Goal: Book appointment/travel/reservation

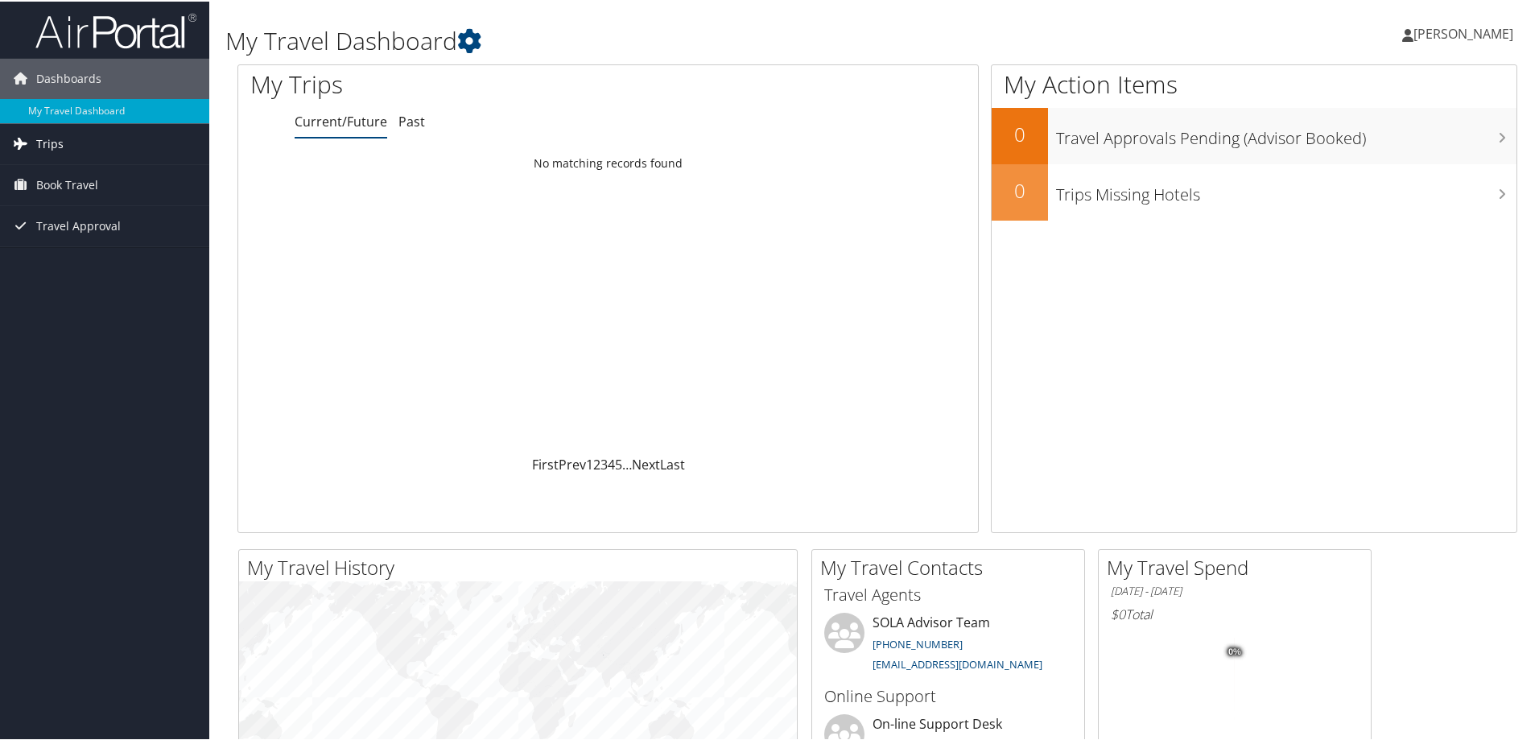
click at [38, 139] on span "Trips" at bounding box center [49, 142] width 27 height 40
click at [71, 249] on span "Book Travel" at bounding box center [67, 256] width 62 height 40
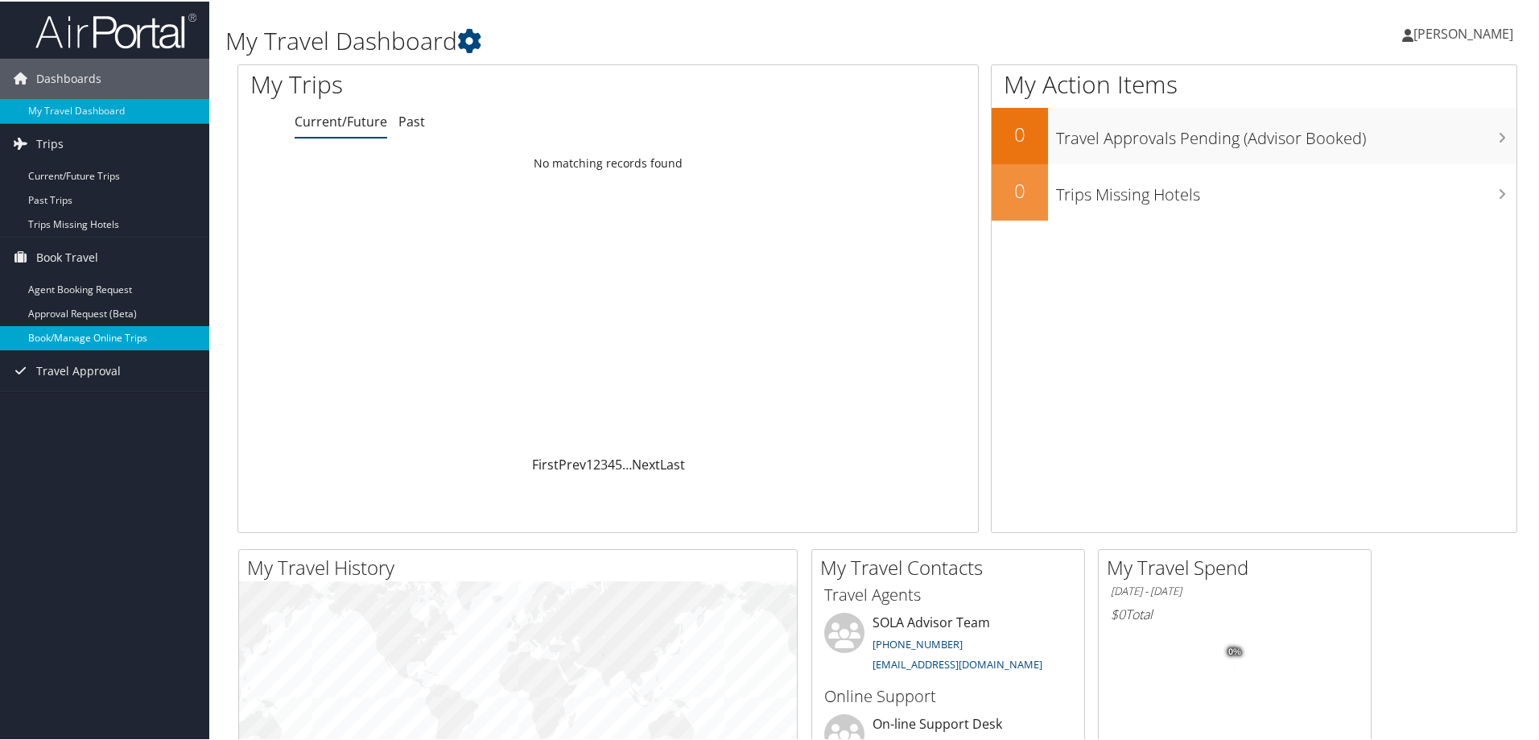
click at [68, 328] on link "Book/Manage Online Trips" at bounding box center [104, 336] width 209 height 24
